Goal: Information Seeking & Learning: Learn about a topic

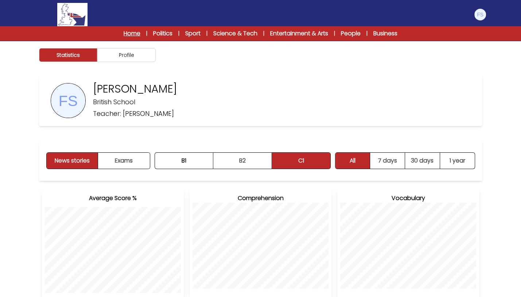
click at [132, 37] on link "Home" at bounding box center [132, 33] width 17 height 9
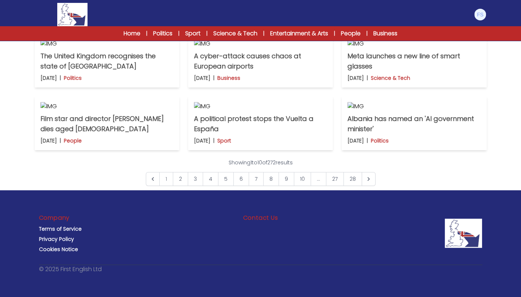
scroll to position [471, 0]
click at [184, 186] on link "2" at bounding box center [180, 179] width 15 height 14
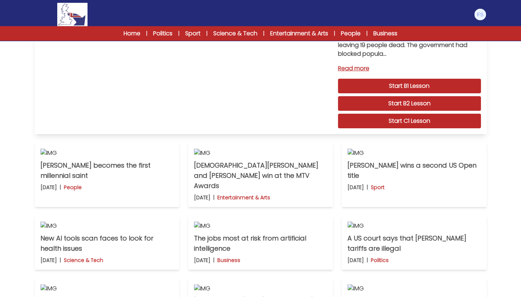
scroll to position [92, 0]
click at [236, 35] on link "Science & Tech" at bounding box center [235, 33] width 44 height 9
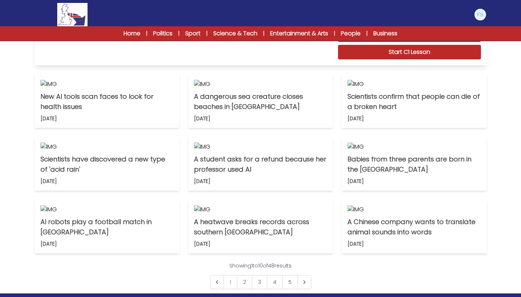
scroll to position [196, 0]
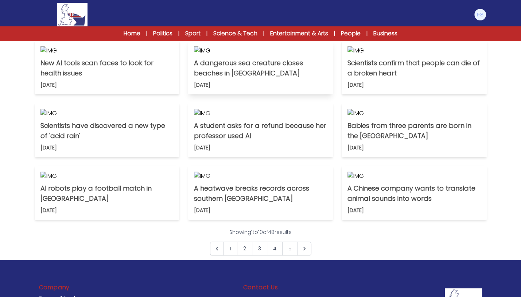
click at [244, 78] on p "A dangerous sea creature closes beaches in [GEOGRAPHIC_DATA]" at bounding box center [260, 68] width 133 height 20
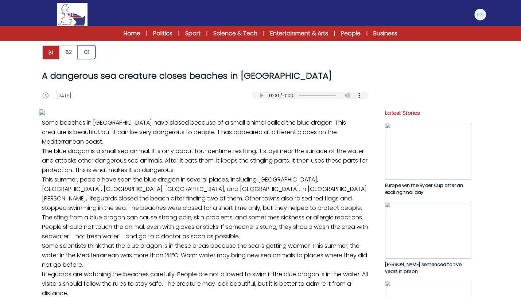
click at [92, 54] on button "C1" at bounding box center [87, 52] width 18 height 14
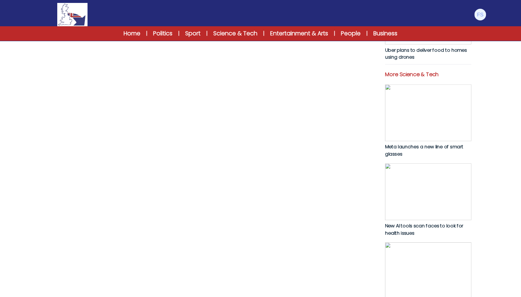
scroll to position [296, 0]
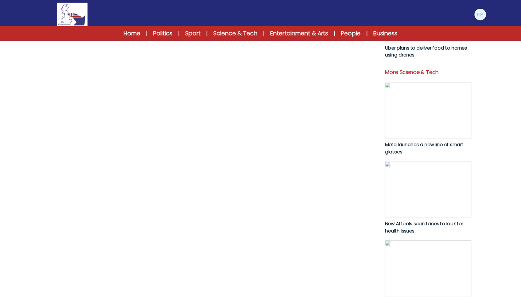
drag, startPoint x: 47, startPoint y: 49, endPoint x: 302, endPoint y: 249, distance: 323.9
copy p "Several beaches in Spain have been closed this summer due to sightings of a rar…"
click at [252, 16] on link "Start C1 Lesson" at bounding box center [205, 7] width 327 height 17
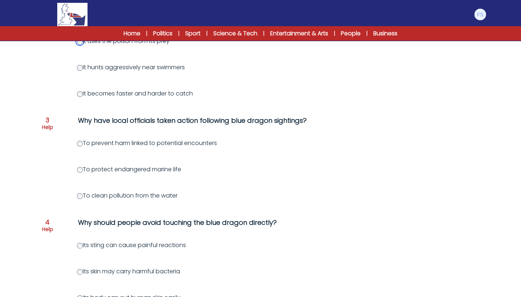
scroll to position [249, 0]
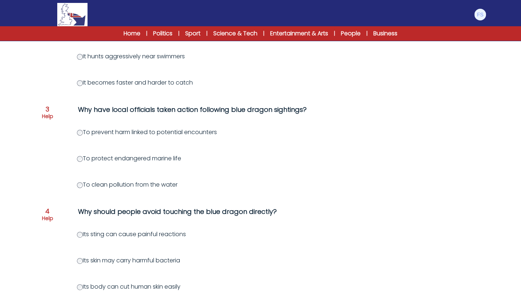
click at [78, 136] on label "To prevent harm linked to potential encounters" at bounding box center [147, 132] width 140 height 8
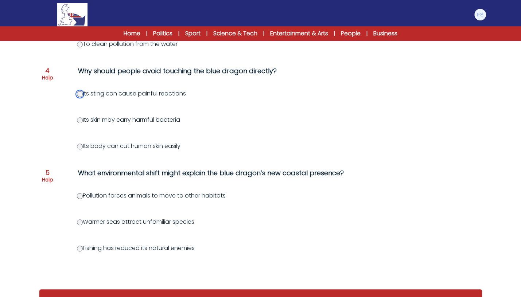
scroll to position [426, 0]
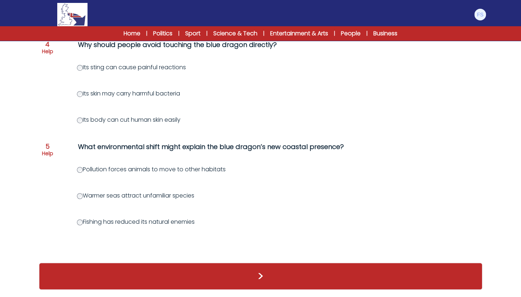
click at [90, 195] on label "Warmer seas attract unfamiliar species" at bounding box center [135, 195] width 117 height 8
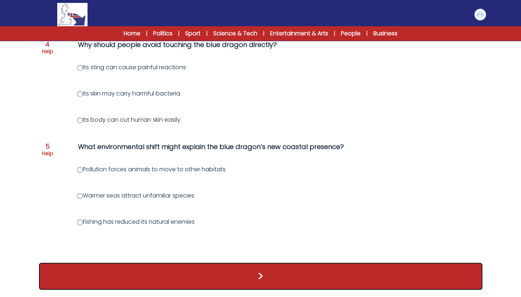
click at [135, 268] on button ">" at bounding box center [260, 276] width 443 height 27
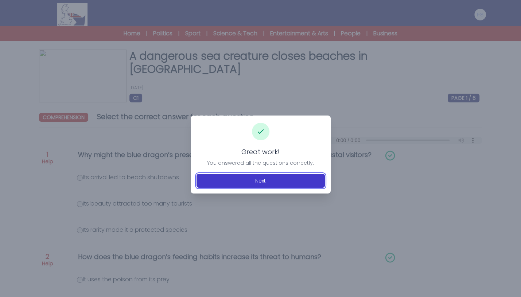
click at [233, 182] on button "Next" at bounding box center [261, 181] width 128 height 14
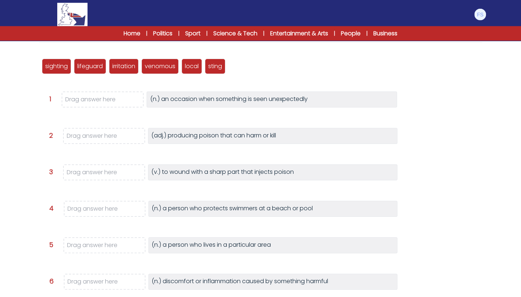
scroll to position [84, 0]
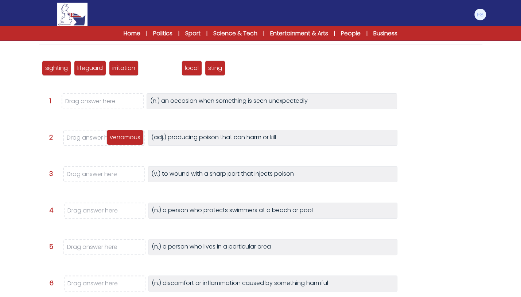
drag, startPoint x: 158, startPoint y: 71, endPoint x: 123, endPoint y: 140, distance: 77.6
click at [123, 140] on p "venomous" at bounding box center [125, 137] width 31 height 9
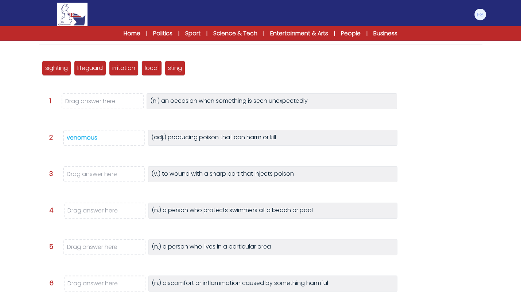
drag, startPoint x: 174, startPoint y: 60, endPoint x: 143, endPoint y: 101, distance: 50.8
click at [143, 101] on div "sighting lifeguard irritation venomous local sting Question 1 >" at bounding box center [260, 187] width 443 height 274
click at [174, 68] on p "sting" at bounding box center [175, 68] width 14 height 9
drag, startPoint x: 177, startPoint y: 67, endPoint x: 121, endPoint y: 173, distance: 120.2
click at [121, 173] on p "sting" at bounding box center [119, 174] width 14 height 9
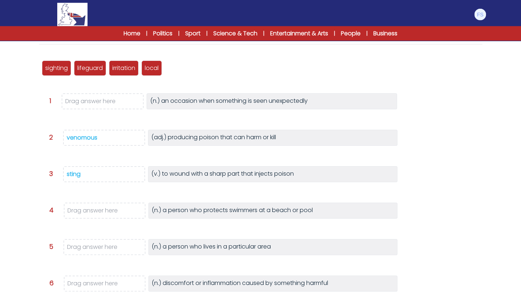
click at [137, 150] on div "Question 2 venomous (adj.) producing poison that can harm or kill" at bounding box center [268, 141] width 438 height 23
drag, startPoint x: 82, startPoint y: 68, endPoint x: 112, endPoint y: 209, distance: 144.3
click at [112, 209] on p "lifeguard" at bounding box center [120, 209] width 26 height 9
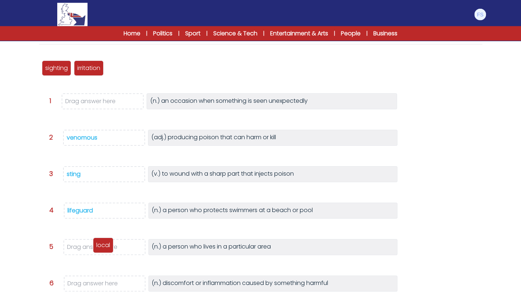
drag, startPoint x: 116, startPoint y: 73, endPoint x: 102, endPoint y: 251, distance: 177.8
click at [102, 251] on div "local" at bounding box center [103, 245] width 20 height 15
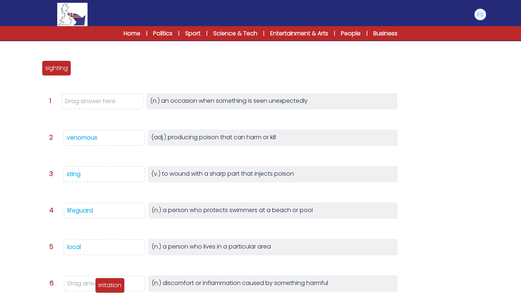
drag, startPoint x: 86, startPoint y: 67, endPoint x: 108, endPoint y: 284, distance: 218.4
click at [108, 284] on p "irritation" at bounding box center [109, 285] width 23 height 9
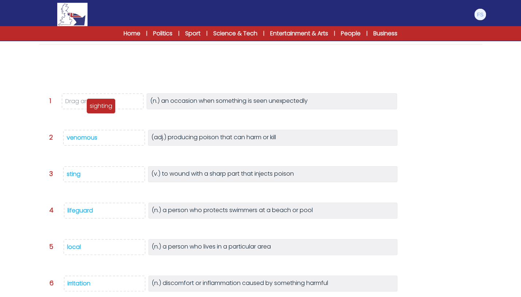
drag, startPoint x: 50, startPoint y: 68, endPoint x: 94, endPoint y: 106, distance: 58.5
click at [94, 106] on p "sighting" at bounding box center [101, 106] width 23 height 9
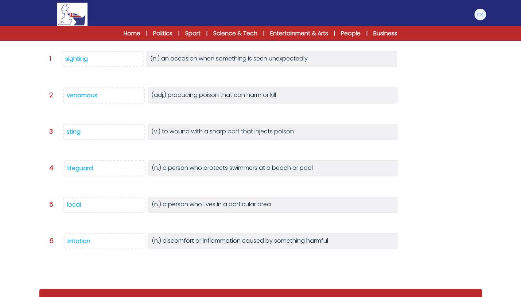
scroll to position [135, 0]
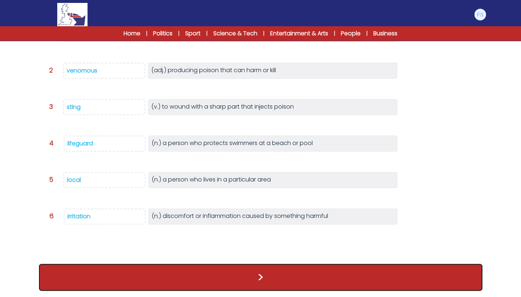
click at [167, 283] on button ">" at bounding box center [260, 277] width 443 height 27
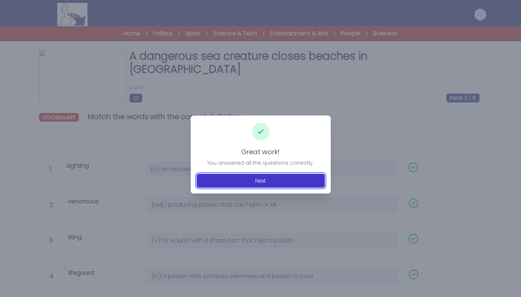
click at [266, 182] on button "Next" at bounding box center [261, 181] width 128 height 14
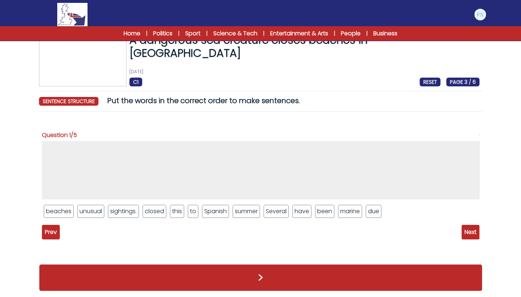
scroll to position [17, 0]
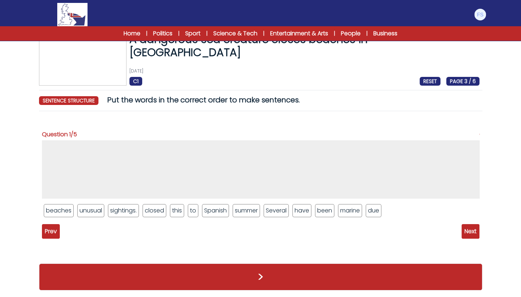
click at [279, 209] on li "Several" at bounding box center [276, 210] width 25 height 13
drag, startPoint x: 279, startPoint y: 209, endPoint x: 210, endPoint y: 173, distance: 77.5
click at [212, 176] on li "Several" at bounding box center [211, 177] width 25 height 13
drag, startPoint x: 208, startPoint y: 211, endPoint x: 150, endPoint y: 163, distance: 75.5
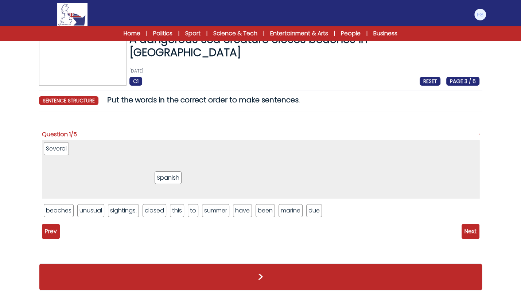
click at [155, 171] on li "Spanish" at bounding box center [168, 177] width 27 height 13
drag, startPoint x: 85, startPoint y: 144, endPoint x: 150, endPoint y: 201, distance: 87.1
click at [150, 201] on li "Spanish" at bounding box center [138, 196] width 27 height 13
drag, startPoint x: 150, startPoint y: 209, endPoint x: 122, endPoint y: 159, distance: 57.0
click at [139, 200] on li "closed" at bounding box center [150, 206] width 23 height 13
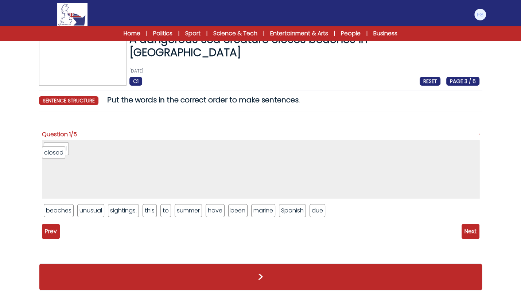
drag, startPoint x: 87, startPoint y: 144, endPoint x: 56, endPoint y: 148, distance: 31.6
click at [56, 148] on li "closed" at bounding box center [53, 152] width 23 height 13
drag, startPoint x: 64, startPoint y: 148, endPoint x: 90, endPoint y: 149, distance: 26.6
click at [90, 149] on li "closed" at bounding box center [81, 149] width 23 height 13
drag, startPoint x: 82, startPoint y: 177, endPoint x: 98, endPoint y: 226, distance: 51.8
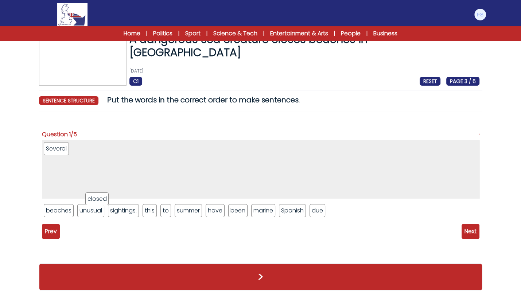
click at [98, 205] on li "closed" at bounding box center [96, 199] width 23 height 13
click at [90, 210] on li "unusual" at bounding box center [90, 210] width 27 height 13
drag, startPoint x: 90, startPoint y: 210, endPoint x: 94, endPoint y: 175, distance: 36.0
click at [94, 175] on li "unusual" at bounding box center [93, 180] width 27 height 13
drag, startPoint x: 251, startPoint y: 209, endPoint x: 229, endPoint y: 166, distance: 48.3
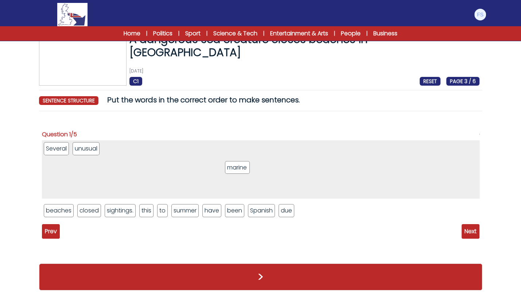
click at [229, 166] on li "marine" at bounding box center [237, 167] width 25 height 13
drag, startPoint x: 100, startPoint y: 159, endPoint x: 133, endPoint y: 209, distance: 60.7
click at [133, 208] on li "unusual" at bounding box center [136, 203] width 27 height 13
drag, startPoint x: 84, startPoint y: 144, endPoint x: 111, endPoint y: 213, distance: 73.5
click at [111, 210] on li "marine" at bounding box center [112, 203] width 25 height 13
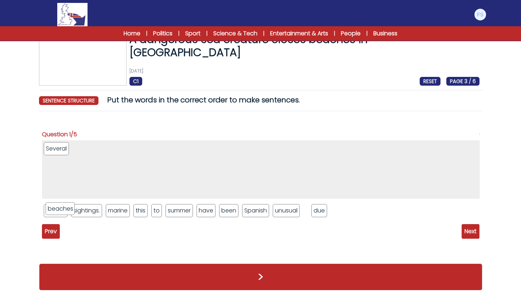
click at [64, 208] on li "beaches" at bounding box center [61, 208] width 30 height 13
drag, startPoint x: 250, startPoint y: 213, endPoint x: 240, endPoint y: 170, distance: 44.3
click at [240, 171] on li "Spanish" at bounding box center [245, 169] width 27 height 13
drag, startPoint x: 298, startPoint y: 213, endPoint x: 276, endPoint y: 172, distance: 46.5
click at [276, 182] on li "beaches" at bounding box center [275, 188] width 30 height 13
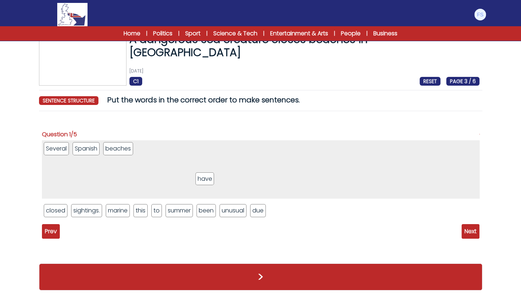
drag, startPoint x: 206, startPoint y: 214, endPoint x: 205, endPoint y: 183, distance: 31.4
click at [205, 183] on li "have" at bounding box center [204, 179] width 19 height 13
drag, startPoint x: 205, startPoint y: 209, endPoint x: 201, endPoint y: 185, distance: 24.8
click at [201, 185] on li "been" at bounding box center [202, 187] width 19 height 13
drag, startPoint x: 64, startPoint y: 209, endPoint x: 83, endPoint y: 189, distance: 27.6
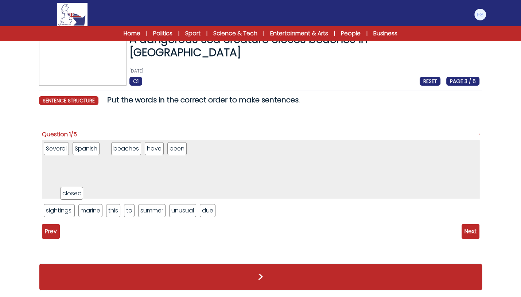
click at [83, 189] on li "closed" at bounding box center [71, 193] width 23 height 13
drag, startPoint x: 207, startPoint y: 207, endPoint x: 206, endPoint y: 186, distance: 20.8
click at [206, 195] on li "due" at bounding box center [208, 201] width 15 height 13
drag, startPoint x: 129, startPoint y: 209, endPoint x: 143, endPoint y: 177, distance: 34.3
click at [143, 177] on li "to" at bounding box center [143, 179] width 10 height 13
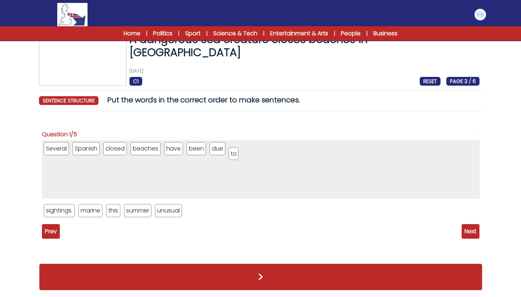
drag, startPoint x: 169, startPoint y: 149, endPoint x: 234, endPoint y: 154, distance: 65.5
click at [234, 154] on li "to" at bounding box center [234, 153] width 10 height 13
drag, startPoint x: 111, startPoint y: 151, endPoint x: 179, endPoint y: 149, distance: 68.6
click at [179, 149] on li "closed" at bounding box center [183, 146] width 23 height 13
drag, startPoint x: 169, startPoint y: 207, endPoint x: 286, endPoint y: 151, distance: 129.0
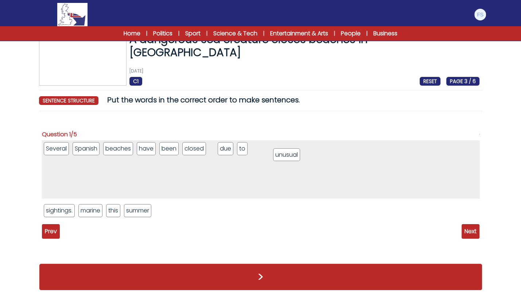
click at [286, 151] on li "unusual" at bounding box center [286, 154] width 27 height 13
drag, startPoint x: 221, startPoint y: 145, endPoint x: 248, endPoint y: 153, distance: 27.7
click at [248, 153] on li "unusual" at bounding box center [248, 156] width 27 height 13
drag, startPoint x: 112, startPoint y: 212, endPoint x: 212, endPoint y: 147, distance: 119.0
click at [212, 147] on li "this" at bounding box center [214, 146] width 14 height 13
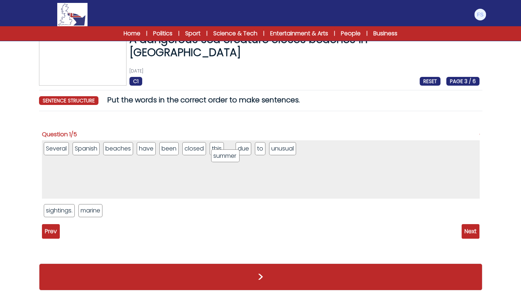
drag, startPoint x: 121, startPoint y: 208, endPoint x: 226, endPoint y: 153, distance: 117.8
click at [226, 153] on li "summer" at bounding box center [225, 156] width 28 height 13
drag, startPoint x: 90, startPoint y: 209, endPoint x: 333, endPoint y: 153, distance: 250.0
click at [333, 153] on li "marine" at bounding box center [334, 154] width 25 height 13
drag, startPoint x: 60, startPoint y: 210, endPoint x: 356, endPoint y: 147, distance: 302.1
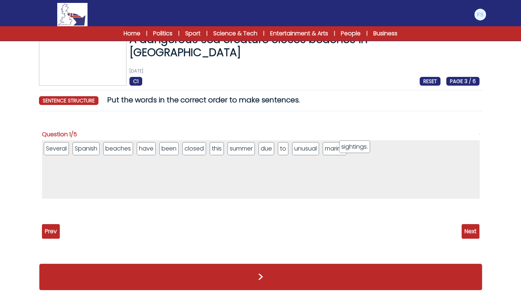
click at [356, 147] on li "sightings." at bounding box center [354, 146] width 31 height 13
click at [465, 227] on span "Next" at bounding box center [471, 231] width 18 height 15
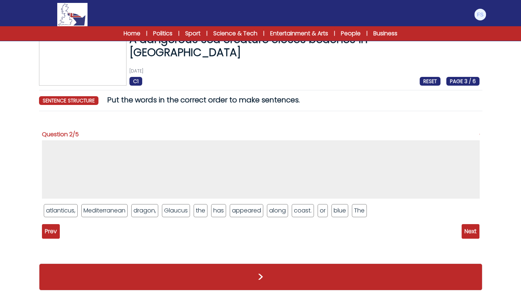
click at [355, 209] on li "The" at bounding box center [359, 210] width 15 height 13
drag, startPoint x: 358, startPoint y: 209, endPoint x: 327, endPoint y: 178, distance: 44.4
click at [327, 178] on li "The" at bounding box center [328, 183] width 15 height 13
drag, startPoint x: 332, startPoint y: 208, endPoint x: 314, endPoint y: 166, distance: 45.9
click at [314, 166] on li "blue" at bounding box center [319, 168] width 17 height 13
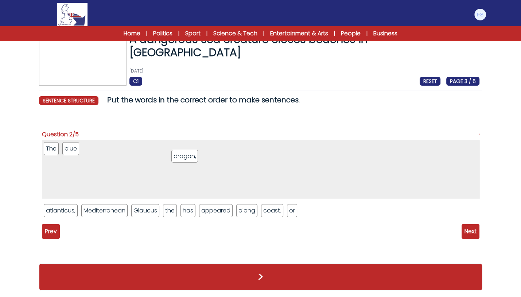
drag, startPoint x: 147, startPoint y: 211, endPoint x: 190, endPoint y: 155, distance: 70.2
click at [190, 155] on li "dragon," at bounding box center [184, 156] width 27 height 13
click at [291, 209] on li "or" at bounding box center [292, 210] width 10 height 13
drag, startPoint x: 291, startPoint y: 209, endPoint x: 281, endPoint y: 174, distance: 36.8
click at [283, 200] on li "or" at bounding box center [288, 206] width 10 height 13
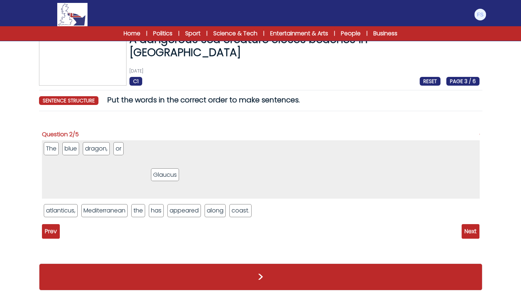
drag, startPoint x: 143, startPoint y: 208, endPoint x: 162, endPoint y: 173, distance: 40.8
click at [162, 173] on li "Glaucus" at bounding box center [165, 174] width 28 height 13
drag, startPoint x: 69, startPoint y: 206, endPoint x: 168, endPoint y: 169, distance: 106.1
click at [168, 169] on li "atlanticus," at bounding box center [160, 173] width 34 height 13
drag, startPoint x: 117, startPoint y: 211, endPoint x: 210, endPoint y: 179, distance: 98.0
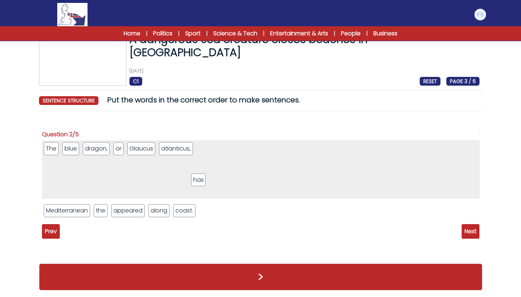
click at [206, 179] on li "has" at bounding box center [198, 180] width 15 height 13
drag, startPoint x: 135, startPoint y: 210, endPoint x: 253, endPoint y: 182, distance: 120.7
click at [253, 182] on li "appeared" at bounding box center [242, 185] width 33 height 13
drag, startPoint x: 115, startPoint y: 210, endPoint x: 271, endPoint y: 173, distance: 160.8
click at [271, 173] on li "along" at bounding box center [278, 173] width 21 height 13
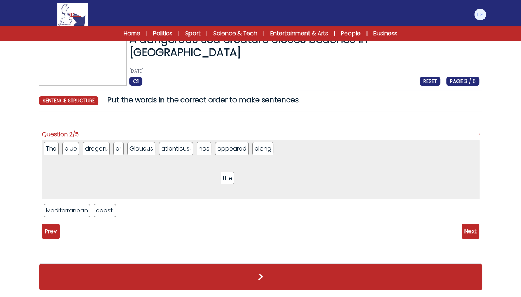
drag, startPoint x: 97, startPoint y: 208, endPoint x: 233, endPoint y: 174, distance: 140.6
click at [233, 174] on li "the" at bounding box center [227, 178] width 13 height 13
drag, startPoint x: 68, startPoint y: 213, endPoint x: 322, endPoint y: 162, distance: 258.9
click at [322, 162] on li "Mediterranean" at bounding box center [321, 159] width 47 height 13
drag, startPoint x: 55, startPoint y: 205, endPoint x: 361, endPoint y: 157, distance: 310.5
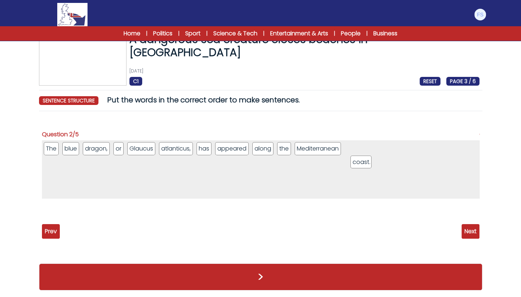
click at [361, 157] on li "coast." at bounding box center [361, 162] width 22 height 13
click at [470, 230] on span "Next" at bounding box center [471, 231] width 18 height 15
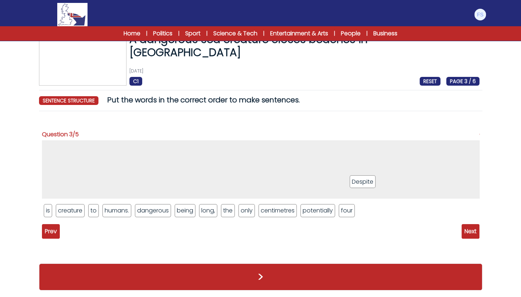
drag, startPoint x: 372, startPoint y: 214, endPoint x: 363, endPoint y: 175, distance: 40.1
click at [363, 175] on li "Despite" at bounding box center [363, 181] width 26 height 13
drag, startPoint x: 190, startPoint y: 209, endPoint x: 189, endPoint y: 169, distance: 40.1
click at [189, 204] on li "being" at bounding box center [185, 210] width 21 height 13
drag, startPoint x: 219, startPoint y: 207, endPoint x: 223, endPoint y: 163, distance: 43.9
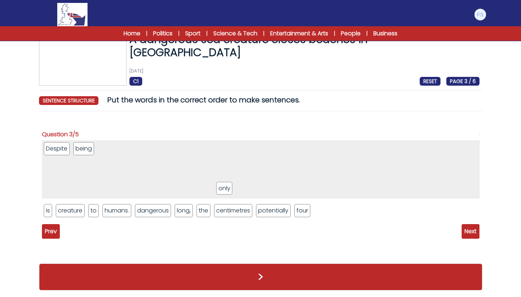
click at [223, 182] on li "only" at bounding box center [224, 188] width 16 height 13
drag, startPoint x: 300, startPoint y: 209, endPoint x: 283, endPoint y: 170, distance: 42.0
click at [283, 170] on li "four" at bounding box center [285, 172] width 16 height 13
drag, startPoint x: 239, startPoint y: 205, endPoint x: 251, endPoint y: 163, distance: 44.0
click at [251, 180] on li "centimetres" at bounding box center [237, 186] width 39 height 13
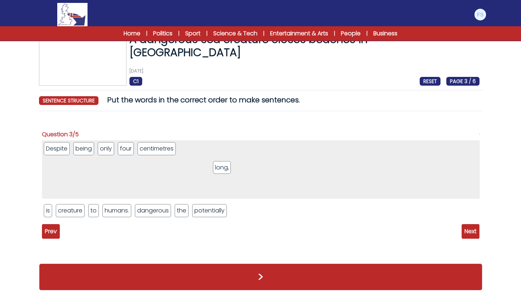
drag, startPoint x: 184, startPoint y: 211, endPoint x: 223, endPoint y: 168, distance: 58.1
click at [223, 168] on li "long," at bounding box center [222, 167] width 18 height 13
drag, startPoint x: 177, startPoint y: 209, endPoint x: 224, endPoint y: 179, distance: 55.4
click at [224, 179] on li "the" at bounding box center [227, 181] width 13 height 13
drag, startPoint x: 71, startPoint y: 212, endPoint x: 270, endPoint y: 181, distance: 200.7
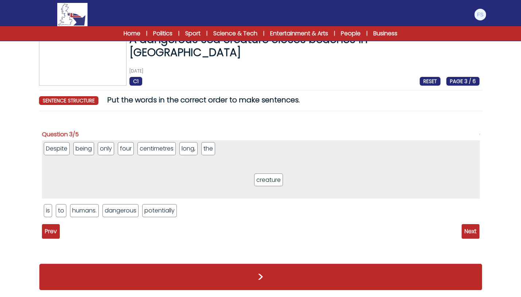
click at [270, 181] on li "creature" at bounding box center [268, 180] width 29 height 13
drag, startPoint x: 49, startPoint y: 205, endPoint x: 263, endPoint y: 170, distance: 216.9
click at [263, 170] on li "is" at bounding box center [262, 175] width 8 height 13
drag, startPoint x: 158, startPoint y: 212, endPoint x: 307, endPoint y: 164, distance: 156.5
click at [279, 164] on li "potentially" at bounding box center [262, 160] width 34 height 13
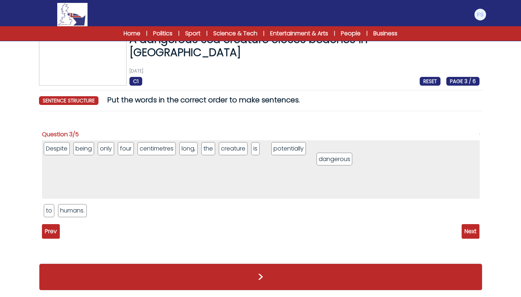
drag, startPoint x: 106, startPoint y: 208, endPoint x: 337, endPoint y: 163, distance: 235.3
click at [337, 163] on li "dangerous" at bounding box center [335, 159] width 36 height 13
drag, startPoint x: 50, startPoint y: 210, endPoint x: 72, endPoint y: 187, distance: 32.0
click at [72, 187] on li "to" at bounding box center [70, 188] width 10 height 13
drag, startPoint x: 51, startPoint y: 212, endPoint x: 67, endPoint y: 191, distance: 26.3
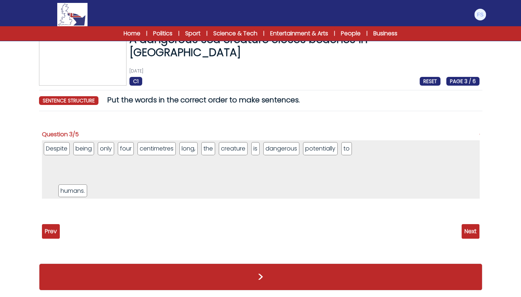
click at [67, 191] on li "humans." at bounding box center [72, 191] width 29 height 13
drag, startPoint x: 319, startPoint y: 150, endPoint x: 276, endPoint y: 147, distance: 42.8
click at [276, 147] on li "potentially" at bounding box center [276, 145] width 34 height 13
click at [465, 225] on span "Next" at bounding box center [471, 231] width 18 height 15
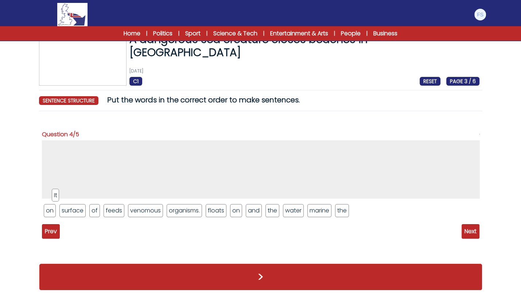
drag, startPoint x: 47, startPoint y: 210, endPoint x: 55, endPoint y: 194, distance: 17.6
click at [55, 194] on li "It" at bounding box center [56, 195] width 8 height 13
drag, startPoint x: 217, startPoint y: 211, endPoint x: 214, endPoint y: 191, distance: 20.4
click at [214, 191] on li "floats" at bounding box center [210, 191] width 20 height 13
drag, startPoint x: 212, startPoint y: 207, endPoint x: 214, endPoint y: 187, distance: 19.4
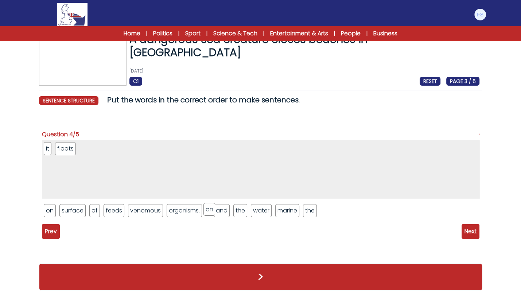
click at [214, 203] on li "on" at bounding box center [210, 209] width 12 height 13
drag, startPoint x: 235, startPoint y: 211, endPoint x: 232, endPoint y: 189, distance: 21.7
click at [232, 189] on li "the" at bounding box center [226, 189] width 13 height 13
drag, startPoint x: 78, startPoint y: 206, endPoint x: 87, endPoint y: 187, distance: 21.0
click at [87, 187] on li "surface" at bounding box center [81, 192] width 26 height 13
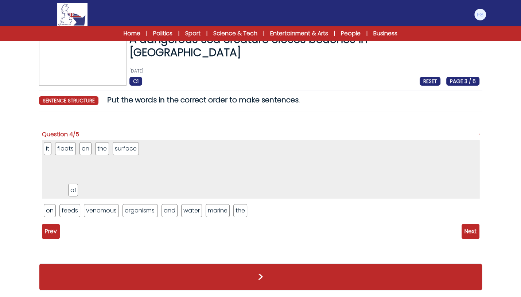
drag, startPoint x: 65, startPoint y: 210, endPoint x: 75, endPoint y: 189, distance: 22.5
click at [75, 189] on li "of" at bounding box center [73, 190] width 10 height 13
drag, startPoint x: 240, startPoint y: 212, endPoint x: 242, endPoint y: 190, distance: 21.6
click at [242, 190] on li "the" at bounding box center [241, 189] width 13 height 13
drag, startPoint x: 190, startPoint y: 212, endPoint x: 190, endPoint y: 193, distance: 19.3
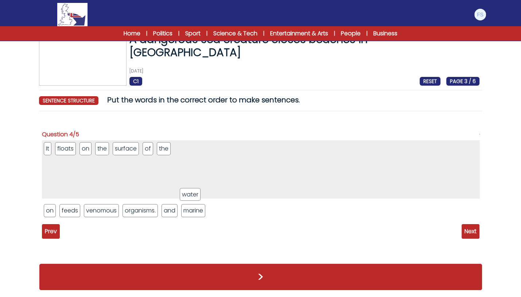
click at [190, 193] on li "water" at bounding box center [190, 194] width 21 height 13
drag, startPoint x: 167, startPoint y: 209, endPoint x: 162, endPoint y: 192, distance: 18.3
click at [162, 192] on li "and" at bounding box center [163, 191] width 16 height 13
drag, startPoint x: 69, startPoint y: 207, endPoint x: 76, endPoint y: 190, distance: 18.6
click at [76, 190] on li "feeds" at bounding box center [76, 193] width 20 height 13
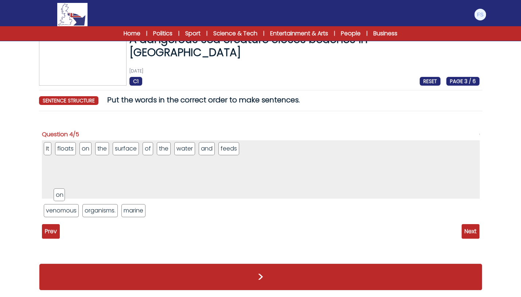
drag, startPoint x: 51, startPoint y: 206, endPoint x: 61, endPoint y: 190, distance: 18.5
click at [61, 190] on li "on" at bounding box center [60, 195] width 12 height 13
drag, startPoint x: 54, startPoint y: 210, endPoint x: 65, endPoint y: 190, distance: 23.3
click at [65, 190] on li "venomous" at bounding box center [72, 190] width 35 height 13
drag, startPoint x: 100, startPoint y: 209, endPoint x: 98, endPoint y: 189, distance: 20.5
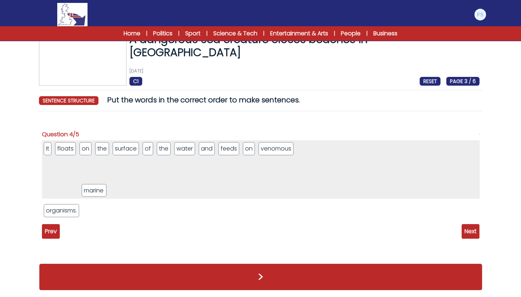
click at [98, 189] on li "marine" at bounding box center [94, 190] width 25 height 13
drag, startPoint x: 65, startPoint y: 208, endPoint x: 77, endPoint y: 186, distance: 25.3
click at [77, 186] on li "organisms." at bounding box center [74, 188] width 36 height 13
click at [468, 234] on span "Next" at bounding box center [471, 231] width 18 height 15
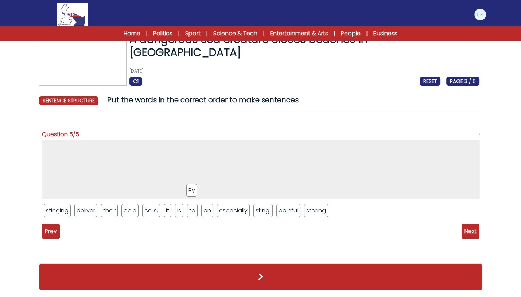
drag, startPoint x: 205, startPoint y: 210, endPoint x: 190, endPoint y: 190, distance: 24.8
click at [190, 190] on li "By" at bounding box center [191, 190] width 11 height 13
drag, startPoint x: 307, startPoint y: 209, endPoint x: 286, endPoint y: 191, distance: 27.1
click at [286, 191] on li "storing" at bounding box center [295, 192] width 24 height 13
drag, startPoint x: 76, startPoint y: 148, endPoint x: 105, endPoint y: 144, distance: 29.5
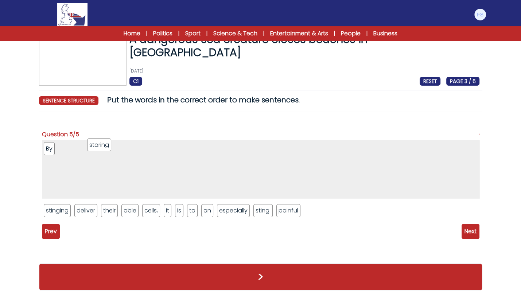
click at [105, 144] on li "storing" at bounding box center [99, 145] width 24 height 13
drag, startPoint x: 106, startPoint y: 207, endPoint x: 109, endPoint y: 186, distance: 21.1
click at [109, 186] on li "their" at bounding box center [113, 189] width 17 height 13
drag, startPoint x: 67, startPoint y: 211, endPoint x: 86, endPoint y: 194, distance: 25.6
click at [86, 194] on li "stinging" at bounding box center [76, 193] width 27 height 13
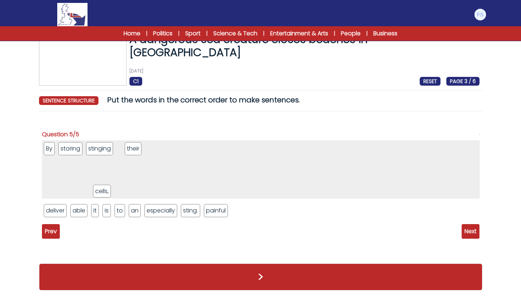
drag, startPoint x: 100, startPoint y: 209, endPoint x: 102, endPoint y: 190, distance: 19.8
click at [102, 190] on li "cells," at bounding box center [102, 191] width 18 height 13
drag, startPoint x: 97, startPoint y: 212, endPoint x: 140, endPoint y: 191, distance: 47.8
click at [140, 191] on li "it" at bounding box center [138, 189] width 8 height 13
drag, startPoint x: 94, startPoint y: 212, endPoint x: 102, endPoint y: 191, distance: 22.2
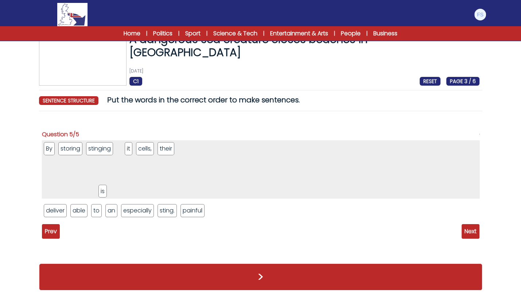
click at [102, 191] on li "is" at bounding box center [102, 191] width 8 height 13
drag, startPoint x: 80, startPoint y: 208, endPoint x: 84, endPoint y: 190, distance: 17.6
click at [84, 190] on li "able" at bounding box center [82, 193] width 17 height 13
drag, startPoint x: 75, startPoint y: 213, endPoint x: 80, endPoint y: 194, distance: 19.0
click at [80, 194] on li "to" at bounding box center [81, 192] width 10 height 13
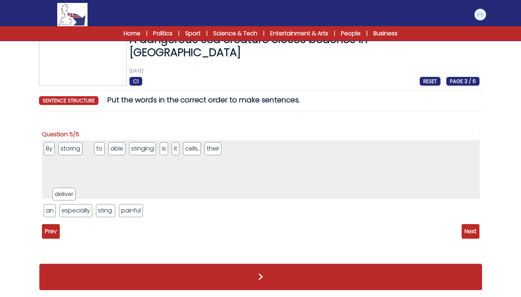
drag, startPoint x: 56, startPoint y: 208, endPoint x: 66, endPoint y: 190, distance: 20.6
click at [66, 190] on li "deliver" at bounding box center [64, 194] width 23 height 13
drag, startPoint x: 51, startPoint y: 210, endPoint x: 62, endPoint y: 191, distance: 22.2
click at [62, 191] on li "an" at bounding box center [61, 191] width 12 height 13
drag, startPoint x: 55, startPoint y: 212, endPoint x: 297, endPoint y: 181, distance: 243.8
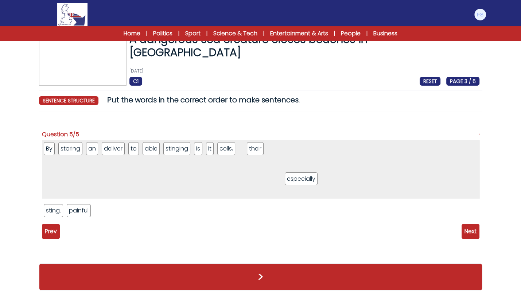
click at [297, 181] on li "especially" at bounding box center [301, 179] width 33 height 13
drag, startPoint x: 280, startPoint y: 148, endPoint x: 84, endPoint y: 149, distance: 196.2
click at [84, 149] on li "their" at bounding box center [86, 149] width 17 height 13
drag, startPoint x: 196, startPoint y: 149, endPoint x: 108, endPoint y: 154, distance: 88.8
click at [108, 154] on li "stinging" at bounding box center [107, 153] width 27 height 13
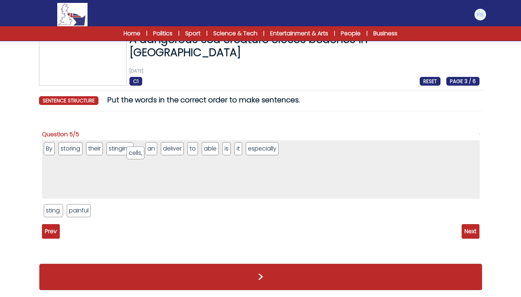
drag, startPoint x: 247, startPoint y: 151, endPoint x: 136, endPoint y: 156, distance: 110.2
click at [136, 156] on li "cells," at bounding box center [136, 153] width 18 height 13
drag, startPoint x: 253, startPoint y: 148, endPoint x: 158, endPoint y: 153, distance: 94.6
click at [158, 153] on li "it" at bounding box center [157, 153] width 8 height 13
drag, startPoint x: 250, startPoint y: 148, endPoint x: 170, endPoint y: 149, distance: 79.9
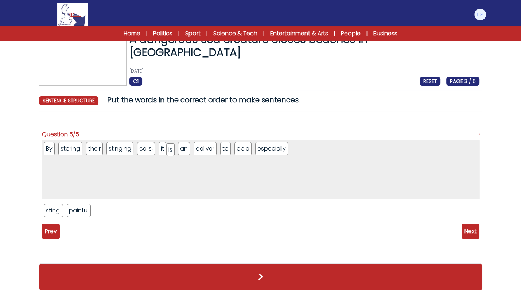
click at [170, 149] on li "is" at bounding box center [170, 149] width 8 height 13
drag, startPoint x: 248, startPoint y: 148, endPoint x: 183, endPoint y: 149, distance: 64.6
click at [183, 149] on li "able" at bounding box center [181, 149] width 17 height 13
drag, startPoint x: 252, startPoint y: 148, endPoint x: 205, endPoint y: 148, distance: 47.4
click at [205, 148] on li "to" at bounding box center [202, 149] width 10 height 13
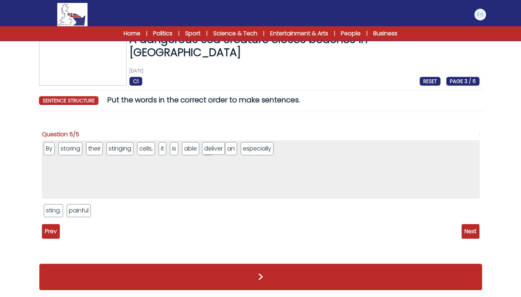
drag, startPoint x: 243, startPoint y: 150, endPoint x: 213, endPoint y: 150, distance: 29.5
click at [213, 150] on li "deliver" at bounding box center [213, 148] width 23 height 13
drag, startPoint x: 76, startPoint y: 210, endPoint x: 299, endPoint y: 150, distance: 230.7
click at [299, 150] on li "painful" at bounding box center [301, 150] width 24 height 13
drag, startPoint x: 53, startPoint y: 212, endPoint x: 330, endPoint y: 154, distance: 282.4
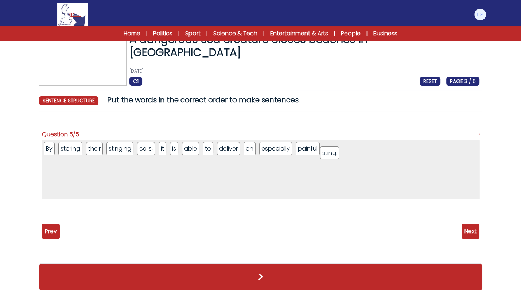
click at [330, 154] on li "sting." at bounding box center [329, 153] width 19 height 13
click at [465, 232] on span "Next" at bounding box center [471, 231] width 18 height 15
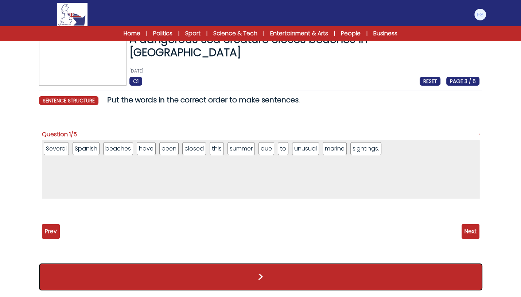
click at [275, 268] on button ">" at bounding box center [260, 277] width 443 height 27
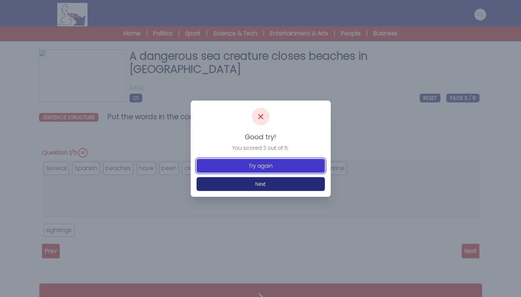
click at [256, 162] on button "Try again" at bounding box center [261, 166] width 128 height 14
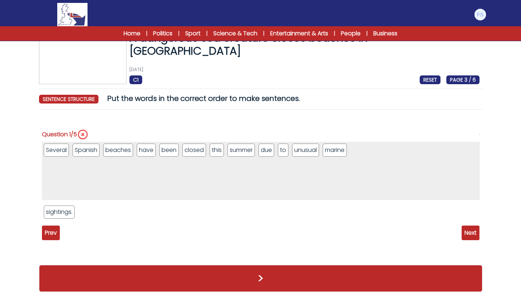
scroll to position [20, 0]
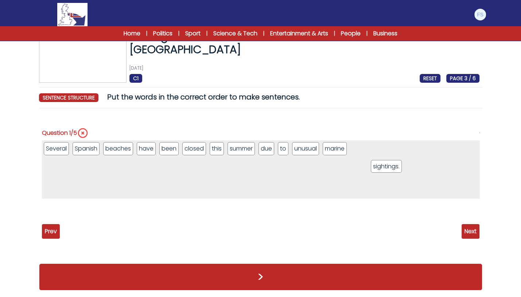
drag, startPoint x: 67, startPoint y: 210, endPoint x: 394, endPoint y: 166, distance: 330.1
click at [394, 166] on li "sightings." at bounding box center [386, 166] width 31 height 13
click at [470, 232] on span "Next" at bounding box center [471, 231] width 18 height 15
drag, startPoint x: 55, startPoint y: 212, endPoint x: 355, endPoint y: 160, distance: 304.3
click at [355, 160] on li "coast." at bounding box center [355, 158] width 22 height 13
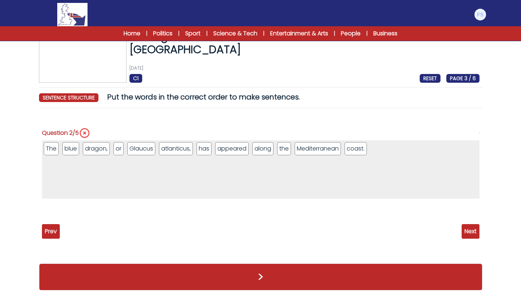
click at [465, 228] on span "Next" at bounding box center [471, 231] width 18 height 15
drag, startPoint x: 52, startPoint y: 213, endPoint x: 337, endPoint y: 156, distance: 290.7
click at [337, 156] on li "sting." at bounding box center [331, 155] width 19 height 13
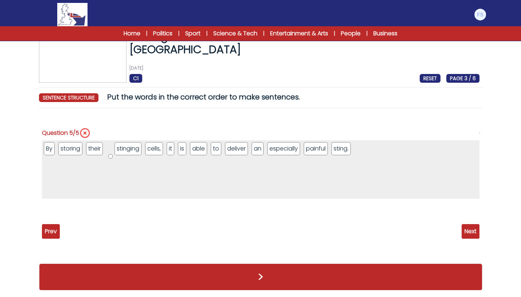
drag, startPoint x: 107, startPoint y: 143, endPoint x: 111, endPoint y: 146, distance: 4.6
click at [111, 154] on li "5 / 5" at bounding box center [110, 156] width 4 height 4
drag, startPoint x: 109, startPoint y: 143, endPoint x: 338, endPoint y: 199, distance: 235.9
click at [338, 180] on li "5 / 5" at bounding box center [339, 178] width 4 height 4
drag, startPoint x: 108, startPoint y: 142, endPoint x: 364, endPoint y: 141, distance: 255.7
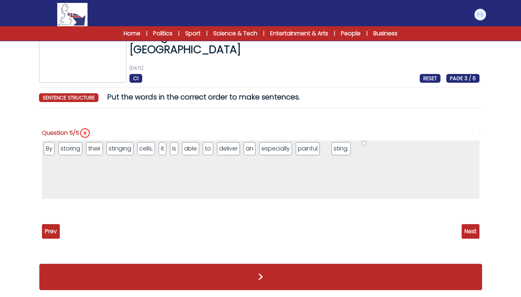
click at [364, 141] on li "5 / 5" at bounding box center [364, 143] width 4 height 4
click at [467, 233] on span "Next" at bounding box center [471, 231] width 18 height 15
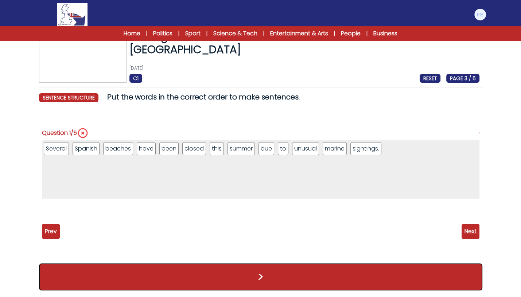
click at [326, 270] on button ">" at bounding box center [260, 277] width 443 height 27
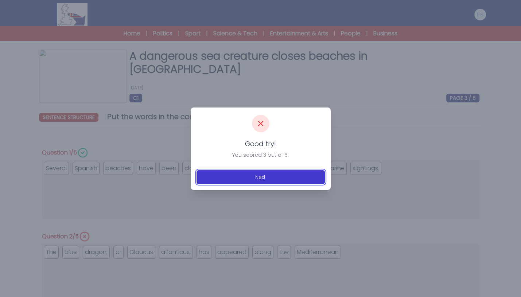
click at [269, 177] on button "Next" at bounding box center [261, 177] width 128 height 14
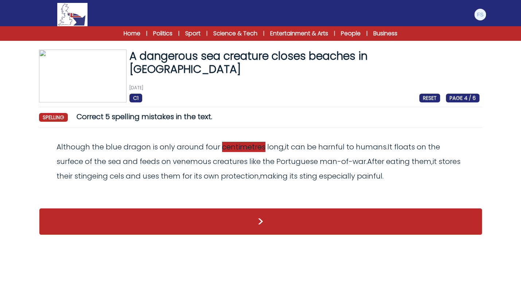
click at [249, 151] on span "centimetres" at bounding box center [243, 147] width 43 height 10
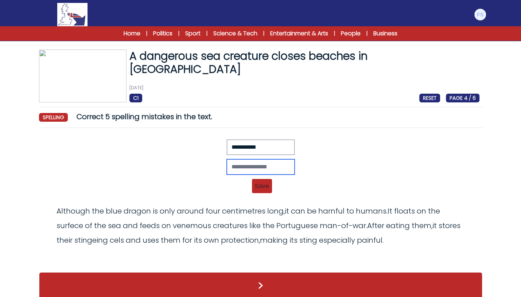
click at [227, 164] on input "text" at bounding box center [261, 166] width 68 height 15
type input "**********"
click at [254, 182] on span "Save" at bounding box center [262, 186] width 20 height 14
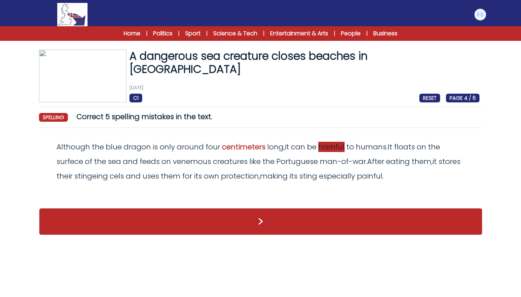
click at [331, 148] on span "harnful" at bounding box center [331, 147] width 26 height 10
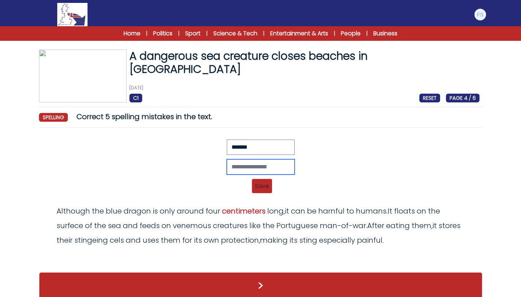
click at [257, 164] on input "text" at bounding box center [261, 166] width 68 height 15
type input "*******"
click at [267, 182] on span "Save" at bounding box center [262, 186] width 20 height 14
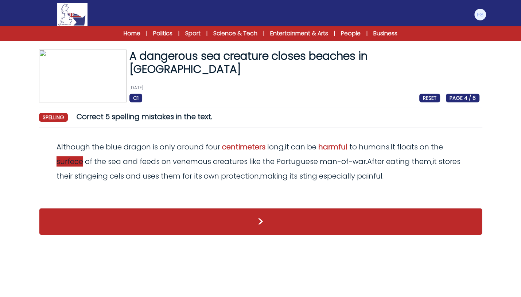
click at [80, 160] on span "surfece" at bounding box center [70, 161] width 27 height 10
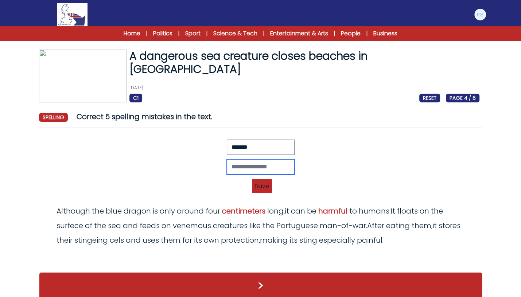
click at [227, 163] on input "text" at bounding box center [261, 166] width 68 height 15
type input "*******"
click at [259, 181] on span "Save" at bounding box center [262, 186] width 20 height 14
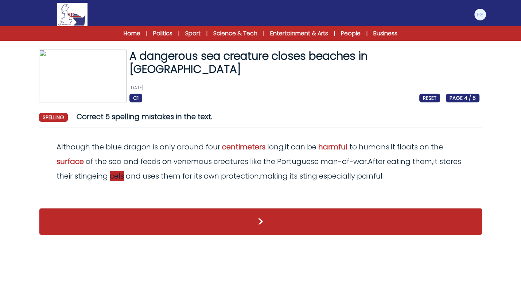
click at [120, 177] on span "cels" at bounding box center [117, 176] width 14 height 10
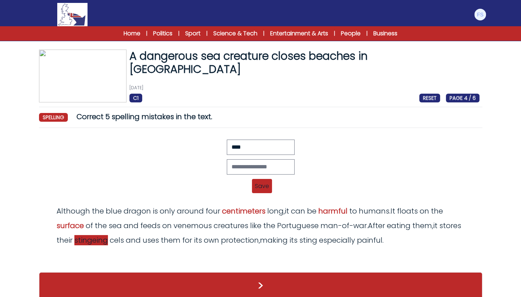
click at [103, 240] on span "stingeing" at bounding box center [91, 240] width 34 height 10
click at [234, 162] on input "text" at bounding box center [261, 166] width 68 height 15
type input "********"
click at [263, 184] on span "Save" at bounding box center [262, 186] width 20 height 14
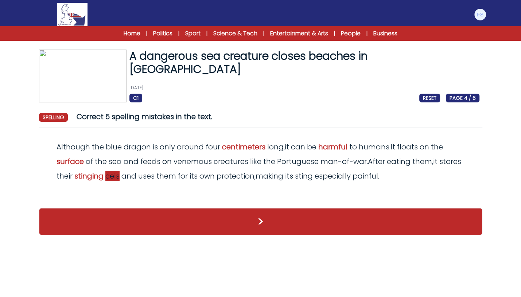
click at [113, 174] on span "cels" at bounding box center [112, 176] width 14 height 10
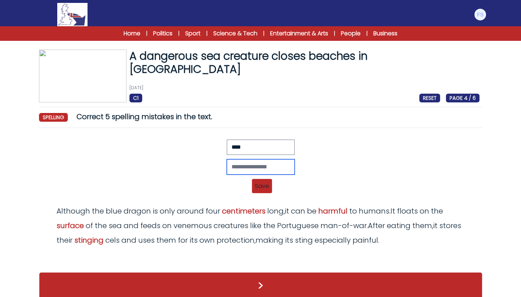
click at [227, 165] on input "text" at bounding box center [261, 166] width 68 height 15
type input "*****"
click at [260, 190] on span "Save" at bounding box center [262, 186] width 20 height 14
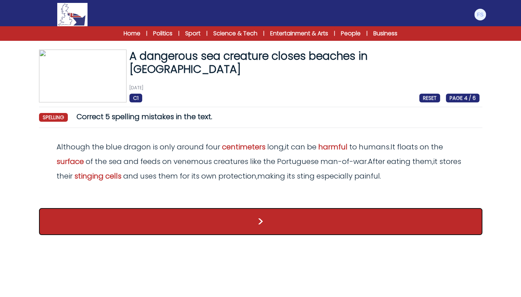
click at [251, 220] on button ">" at bounding box center [260, 221] width 443 height 27
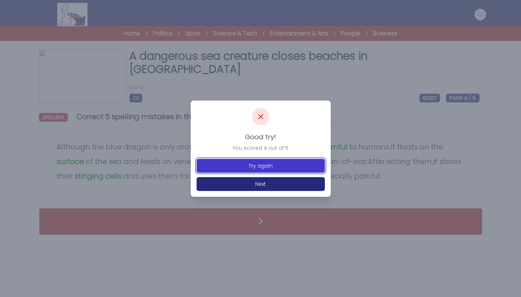
click at [270, 165] on button "Try again" at bounding box center [261, 166] width 128 height 14
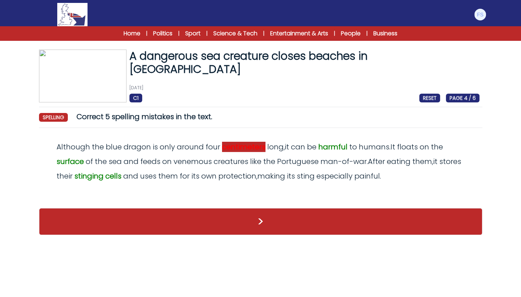
click at [253, 150] on span "centimeters" at bounding box center [243, 147] width 43 height 10
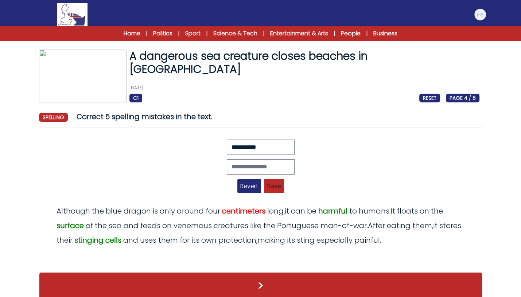
click at [253, 185] on span "Revert" at bounding box center [249, 186] width 24 height 14
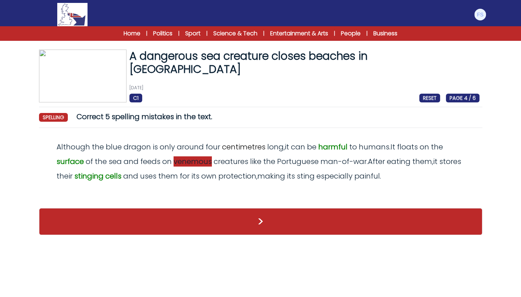
click at [204, 165] on span "venemous" at bounding box center [193, 161] width 38 height 10
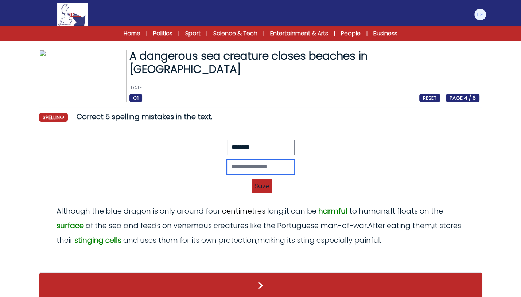
click at [250, 168] on input "text" at bounding box center [261, 166] width 68 height 15
type input "********"
click at [260, 186] on span "Save" at bounding box center [262, 186] width 20 height 14
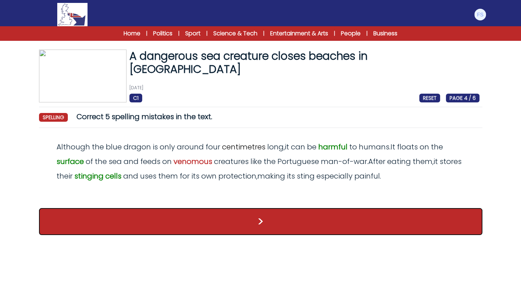
click at [260, 227] on button ">" at bounding box center [260, 221] width 443 height 27
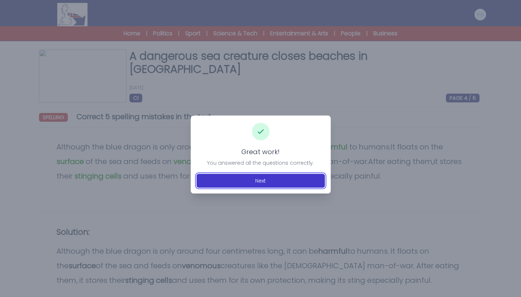
click at [262, 185] on button "Next" at bounding box center [261, 181] width 128 height 14
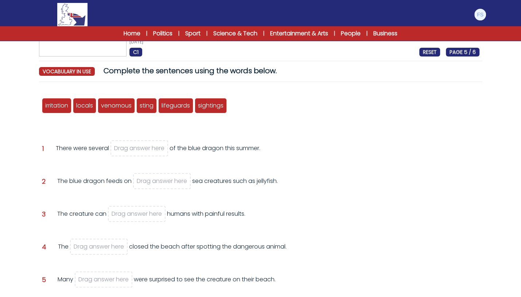
scroll to position [46, 0]
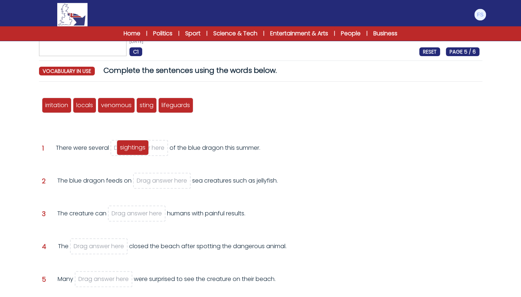
drag, startPoint x: 209, startPoint y: 108, endPoint x: 131, endPoint y: 150, distance: 88.8
click at [131, 150] on span "sightings" at bounding box center [133, 147] width 26 height 8
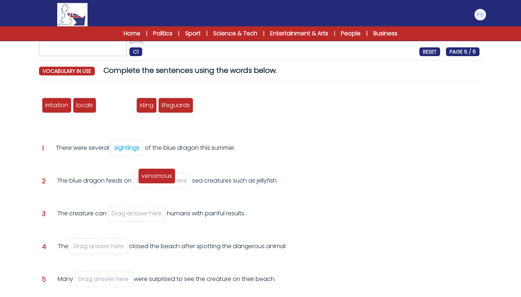
drag, startPoint x: 120, startPoint y: 108, endPoint x: 160, endPoint y: 182, distance: 84.4
click at [160, 180] on span "venomous" at bounding box center [157, 176] width 31 height 8
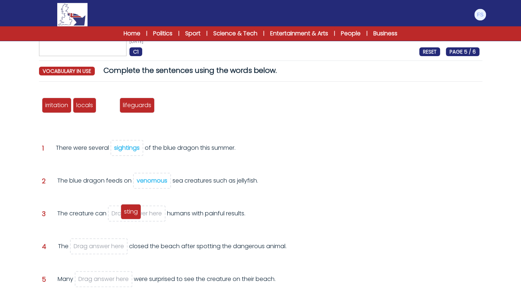
drag, startPoint x: 113, startPoint y: 107, endPoint x: 136, endPoint y: 213, distance: 108.9
click at [136, 213] on span "sting" at bounding box center [131, 212] width 14 height 8
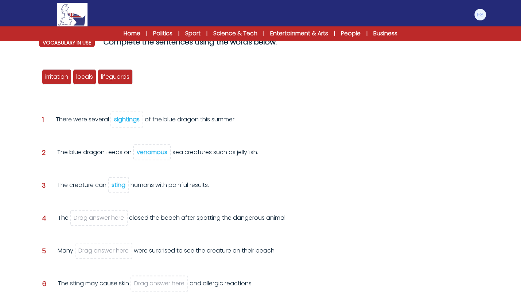
scroll to position [75, 0]
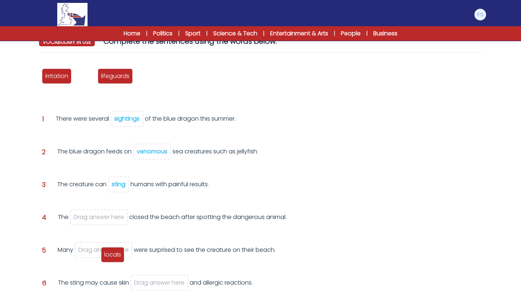
drag, startPoint x: 81, startPoint y: 75, endPoint x: 109, endPoint y: 253, distance: 180.2
click at [109, 253] on span "locals" at bounding box center [112, 255] width 17 height 8
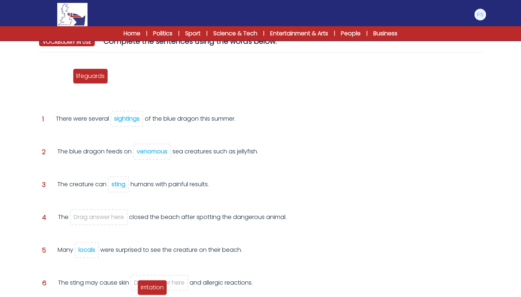
drag, startPoint x: 51, startPoint y: 79, endPoint x: 148, endPoint y: 291, distance: 232.7
click at [148, 291] on span "irritation" at bounding box center [152, 287] width 23 height 8
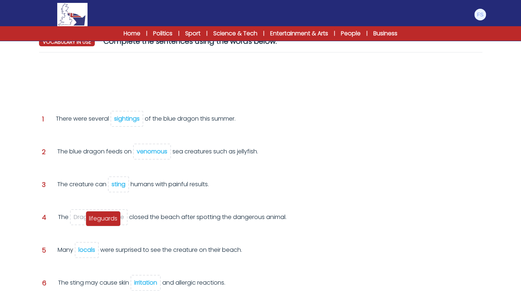
drag, startPoint x: 65, startPoint y: 71, endPoint x: 109, endPoint y: 214, distance: 149.2
click at [109, 214] on div "lifeguards" at bounding box center [103, 218] width 35 height 15
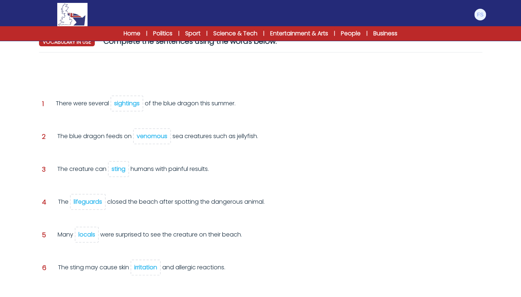
scroll to position [127, 0]
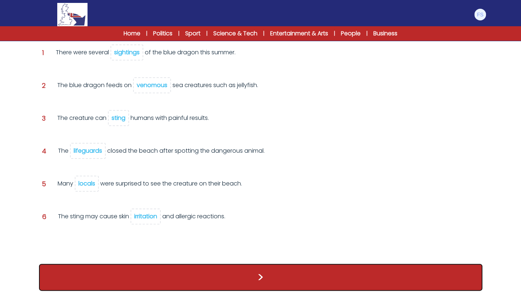
click at [256, 267] on button ">" at bounding box center [260, 277] width 443 height 27
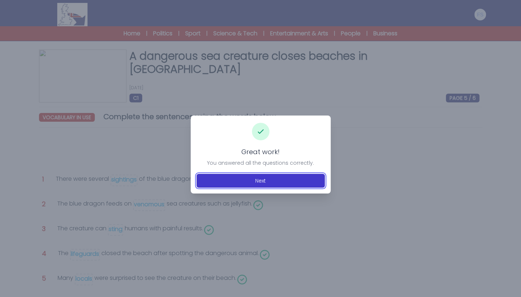
click at [283, 174] on button "Next" at bounding box center [261, 181] width 128 height 14
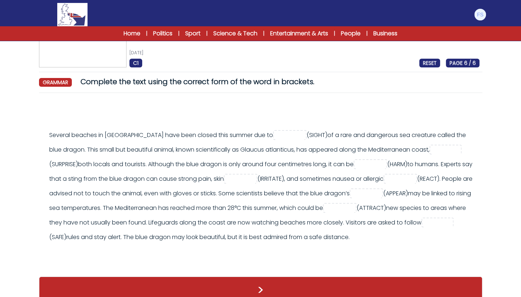
scroll to position [36, 0]
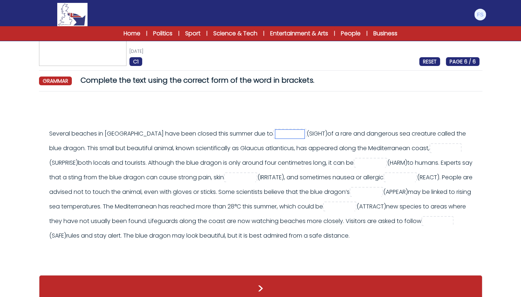
click at [275, 134] on input "text" at bounding box center [289, 134] width 29 height 9
type input "*********"
click at [225, 149] on div "Several beaches in [GEOGRAPHIC_DATA] have been closed this summer due to ******…" at bounding box center [264, 185] width 430 height 117
click at [432, 153] on input "text" at bounding box center [446, 148] width 29 height 9
type input "**********"
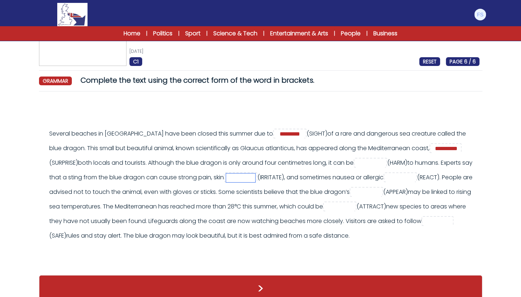
click at [255, 176] on input "text" at bounding box center [240, 178] width 29 height 9
type input "**********"
click at [449, 168] on div "**********" at bounding box center [264, 185] width 430 height 117
click at [385, 166] on input "text" at bounding box center [370, 163] width 29 height 9
type input "*******"
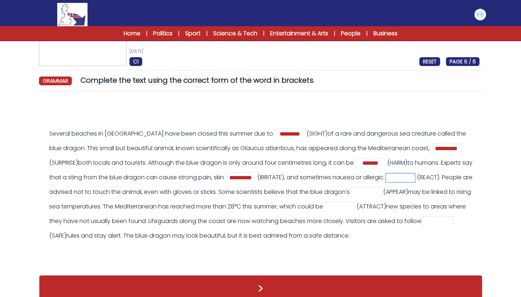
click at [386, 182] on input "text" at bounding box center [400, 178] width 29 height 9
type input "********"
click at [352, 197] on input "text" at bounding box center [366, 192] width 29 height 9
type input "**********"
click at [323, 212] on span at bounding box center [340, 207] width 34 height 10
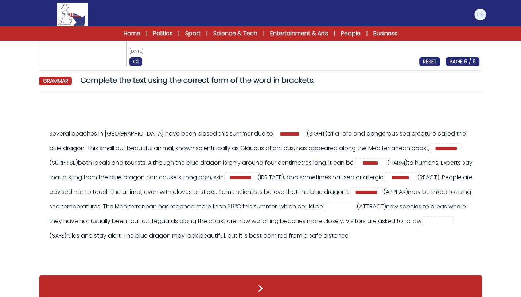
click at [323, 212] on span at bounding box center [340, 207] width 34 height 10
click at [325, 212] on input "text" at bounding box center [339, 207] width 29 height 9
type input "**********"
click at [424, 226] on input "text" at bounding box center [438, 221] width 29 height 9
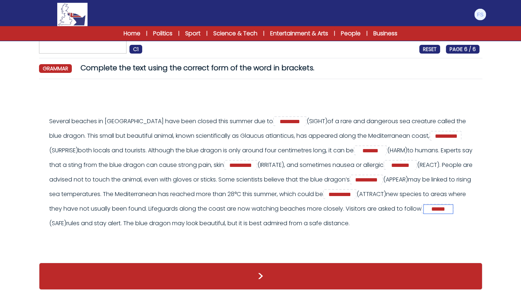
scroll to position [63, 0]
type input "******"
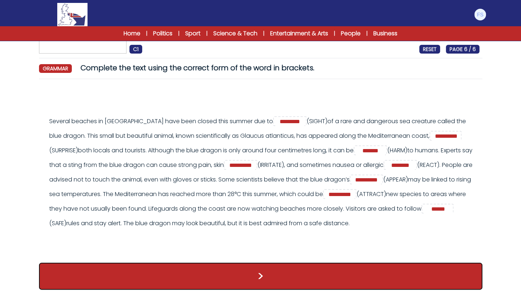
click at [236, 267] on button ">" at bounding box center [260, 276] width 443 height 27
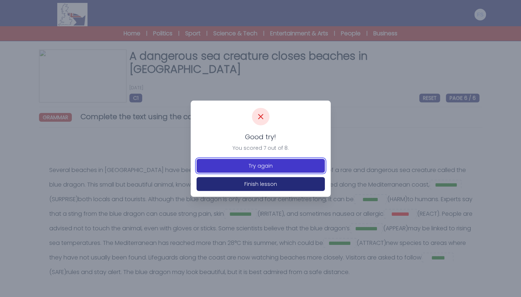
click at [286, 169] on button "Try again" at bounding box center [261, 166] width 128 height 14
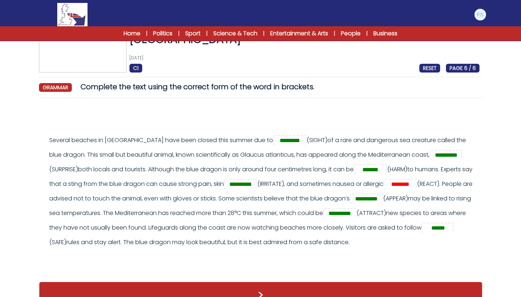
scroll to position [30, 0]
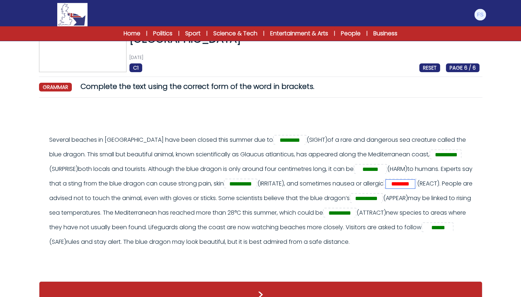
click at [386, 189] on input "********" at bounding box center [400, 184] width 29 height 9
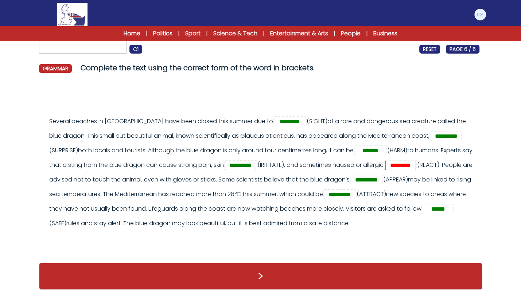
type input "*********"
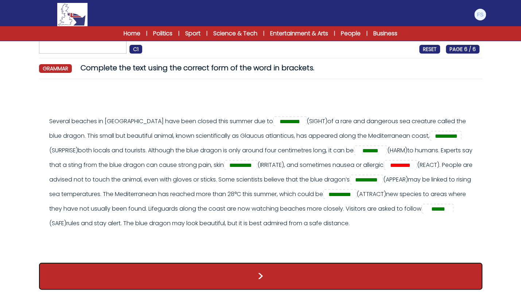
click at [229, 270] on button ">" at bounding box center [260, 276] width 443 height 27
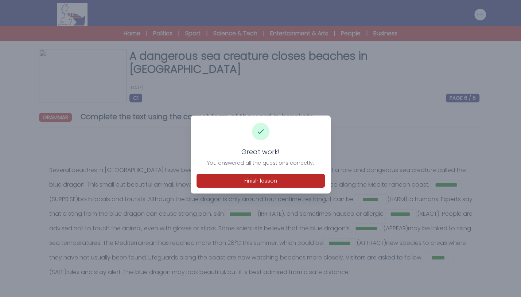
click at [262, 191] on div "Great work! You answered all the questions correctly. Finish lesson" at bounding box center [261, 155] width 140 height 78
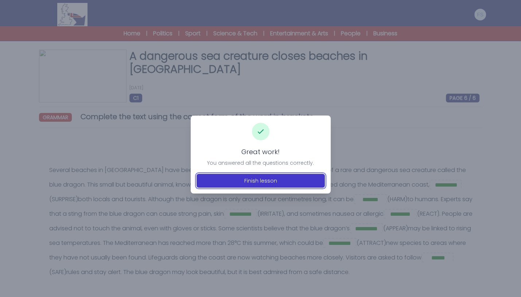
click at [264, 184] on button "Finish lesson" at bounding box center [261, 181] width 128 height 14
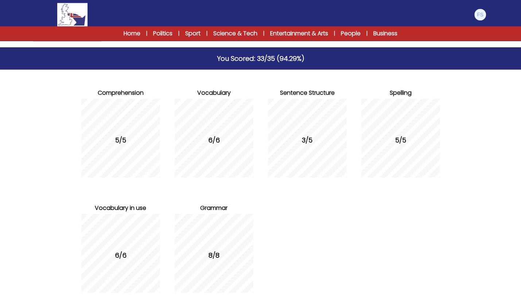
scroll to position [92, 0]
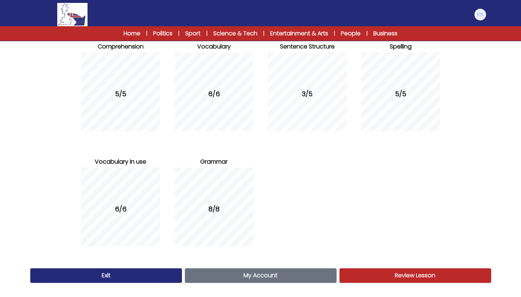
click at [224, 275] on link "My Account Account" at bounding box center [261, 275] width 152 height 15
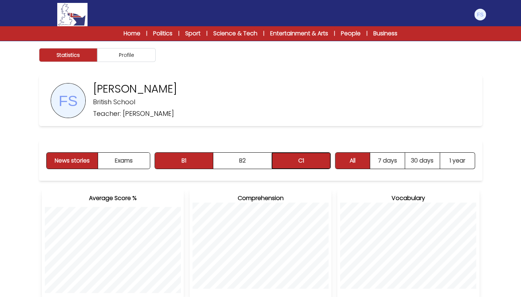
click at [315, 164] on button "C1" at bounding box center [301, 161] width 58 height 16
